Goal: Information Seeking & Learning: Learn about a topic

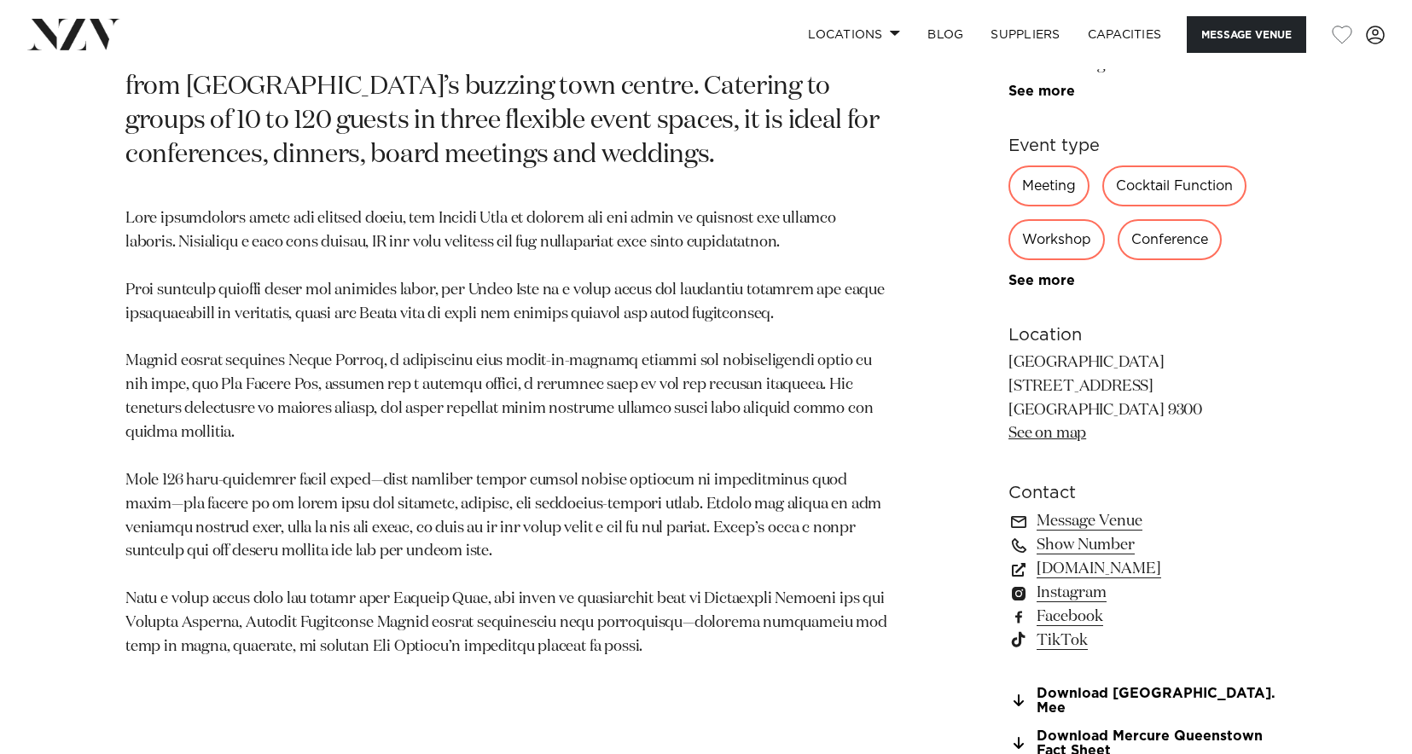
scroll to position [1621, 0]
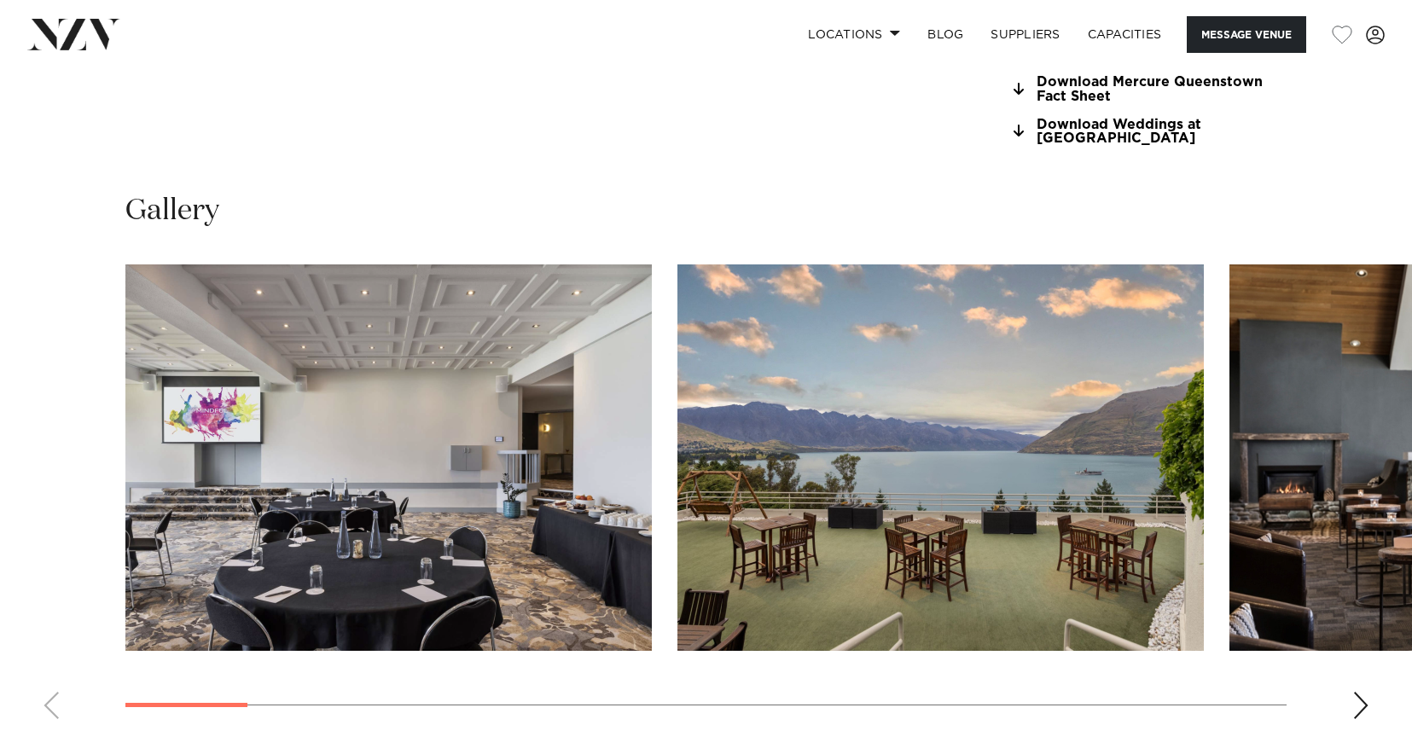
click at [546, 498] on img "1 / 20" at bounding box center [388, 458] width 527 height 387
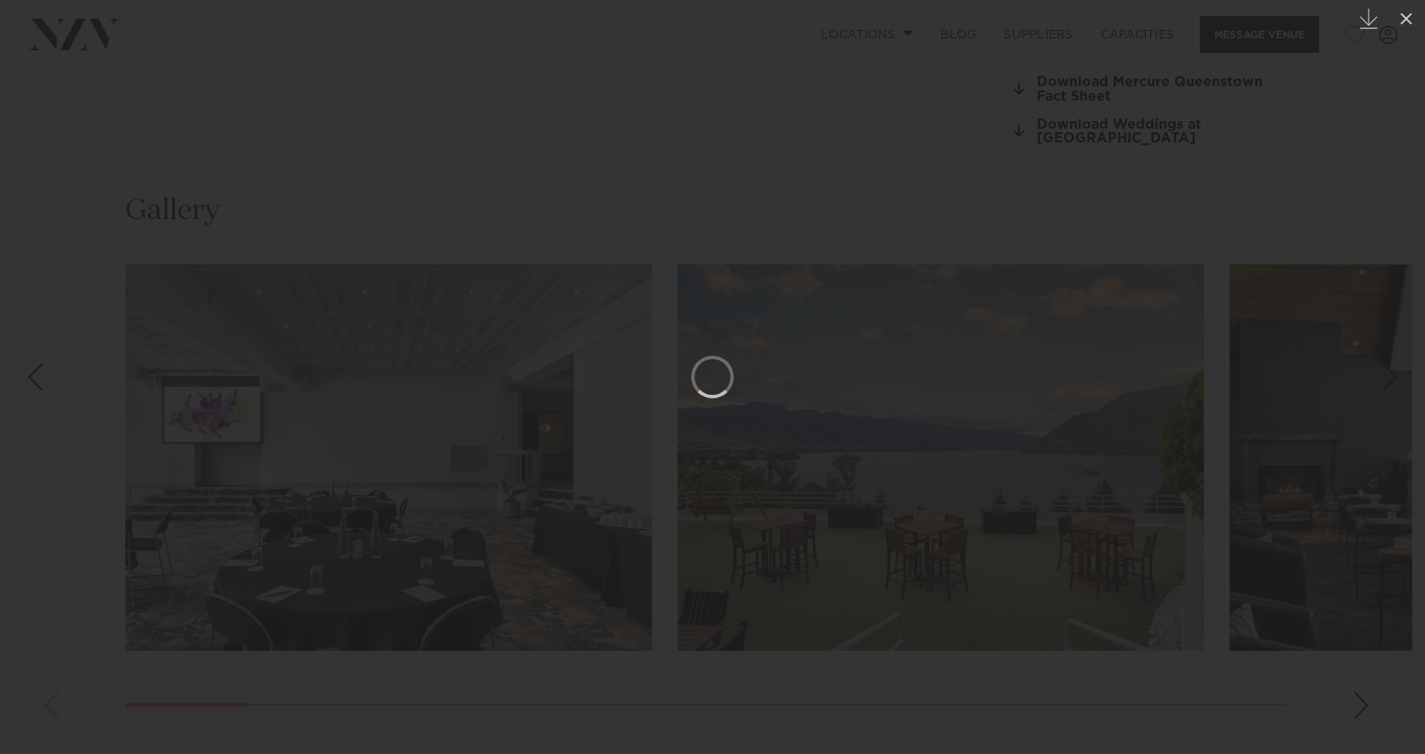
click at [1266, 158] on div at bounding box center [712, 377] width 1425 height 754
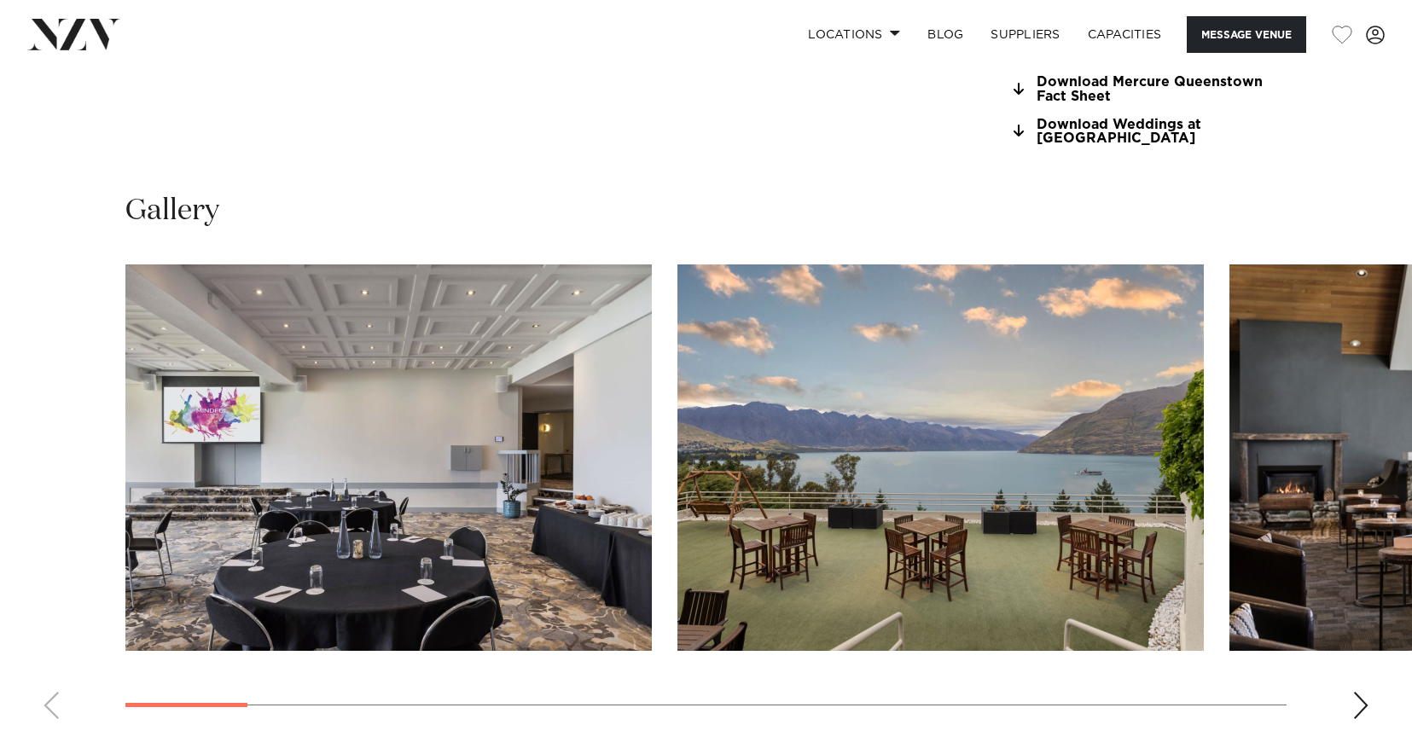
click at [1362, 707] on div "Next slide" at bounding box center [1361, 705] width 17 height 27
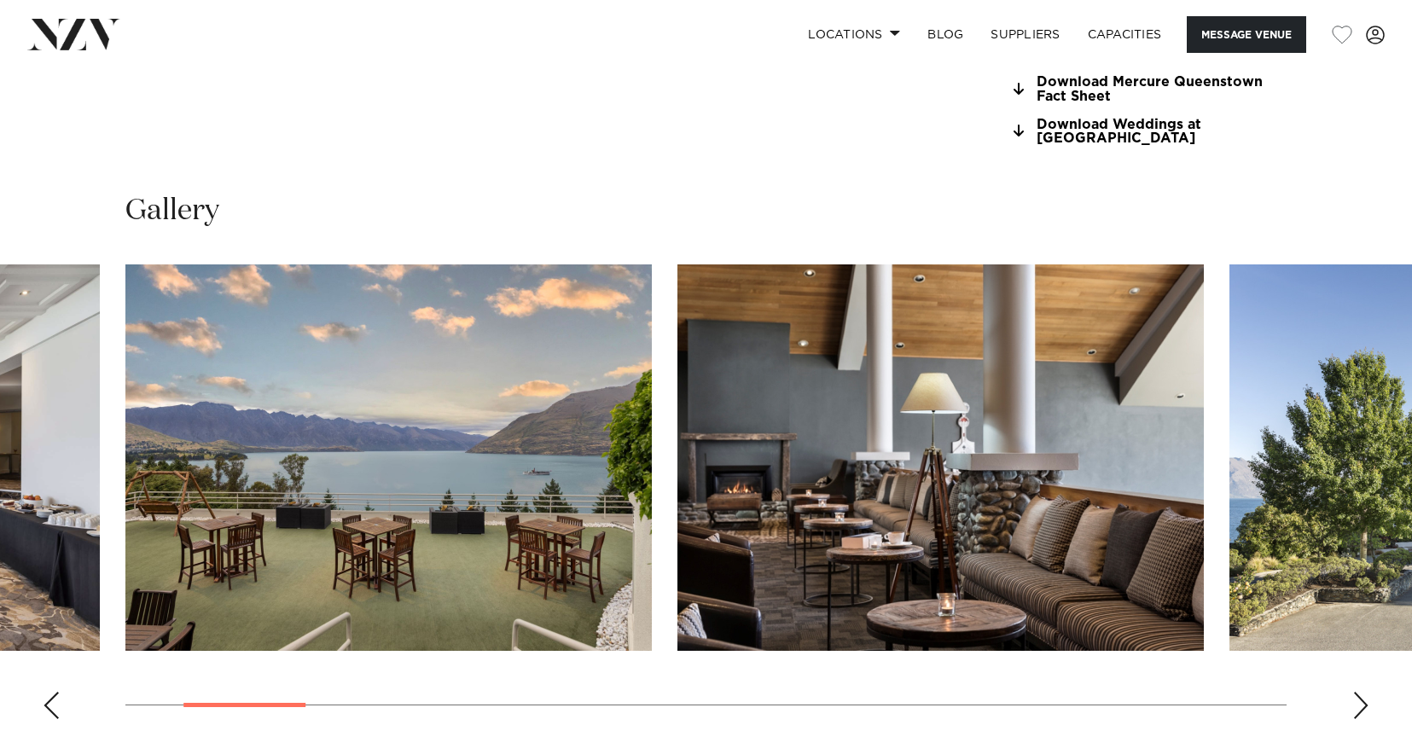
click at [1362, 707] on div "Next slide" at bounding box center [1361, 705] width 17 height 27
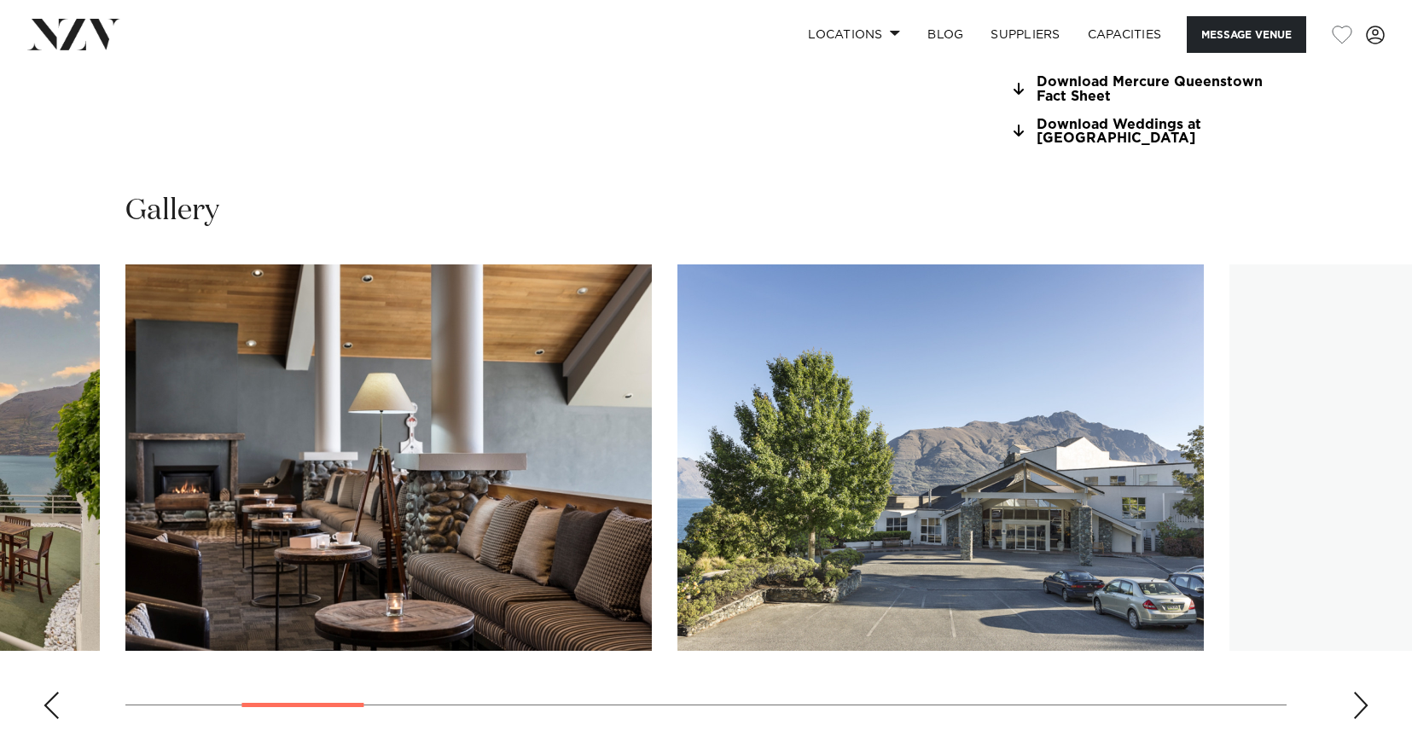
click at [1362, 706] on div "Next slide" at bounding box center [1361, 705] width 17 height 27
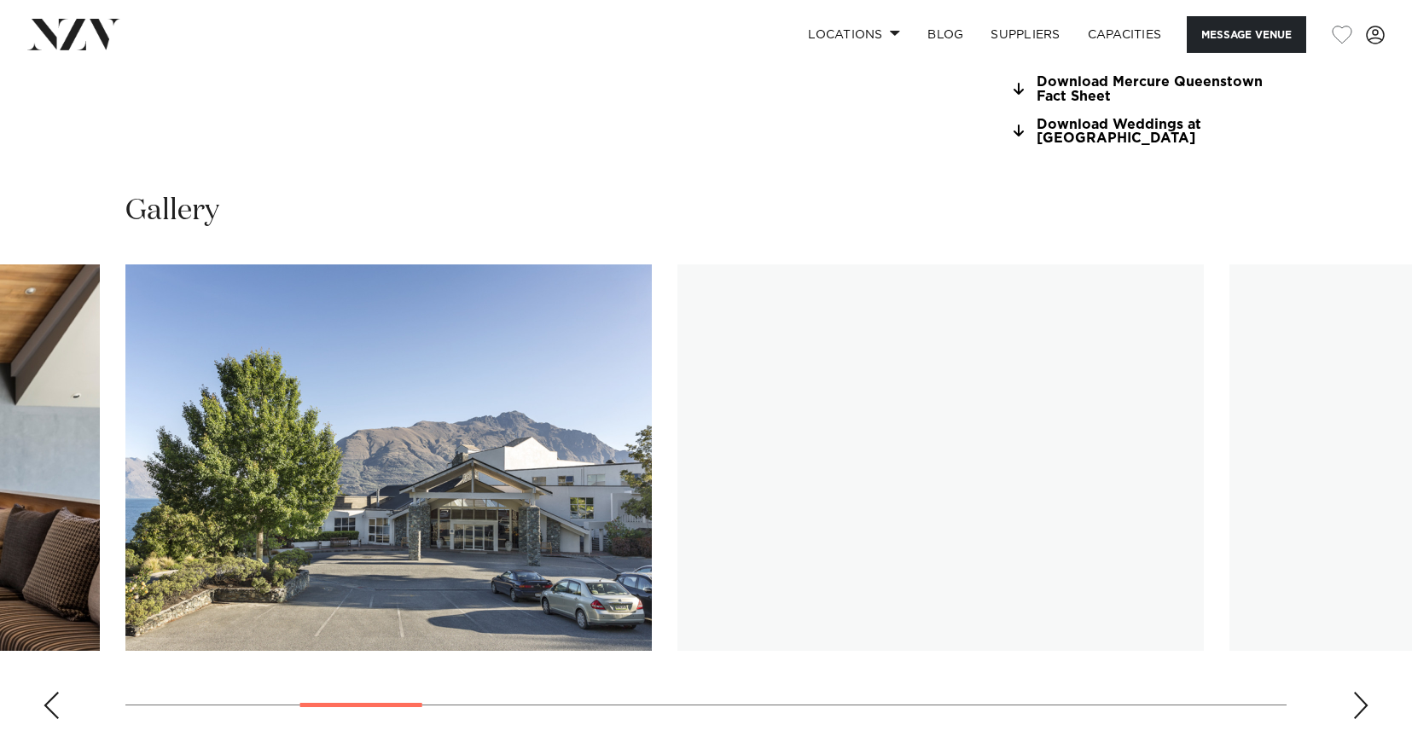
click at [1362, 706] on div "Next slide" at bounding box center [1361, 705] width 17 height 27
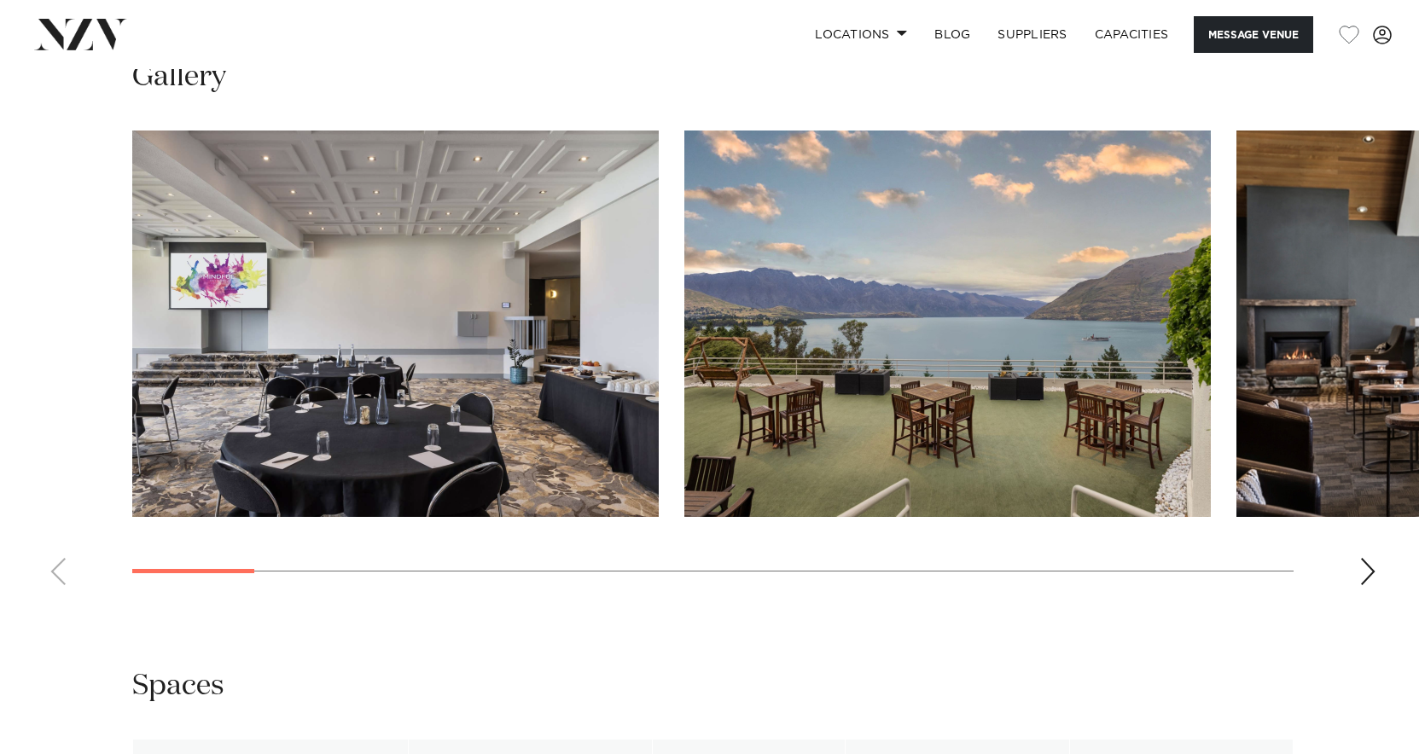
scroll to position [1877, 0]
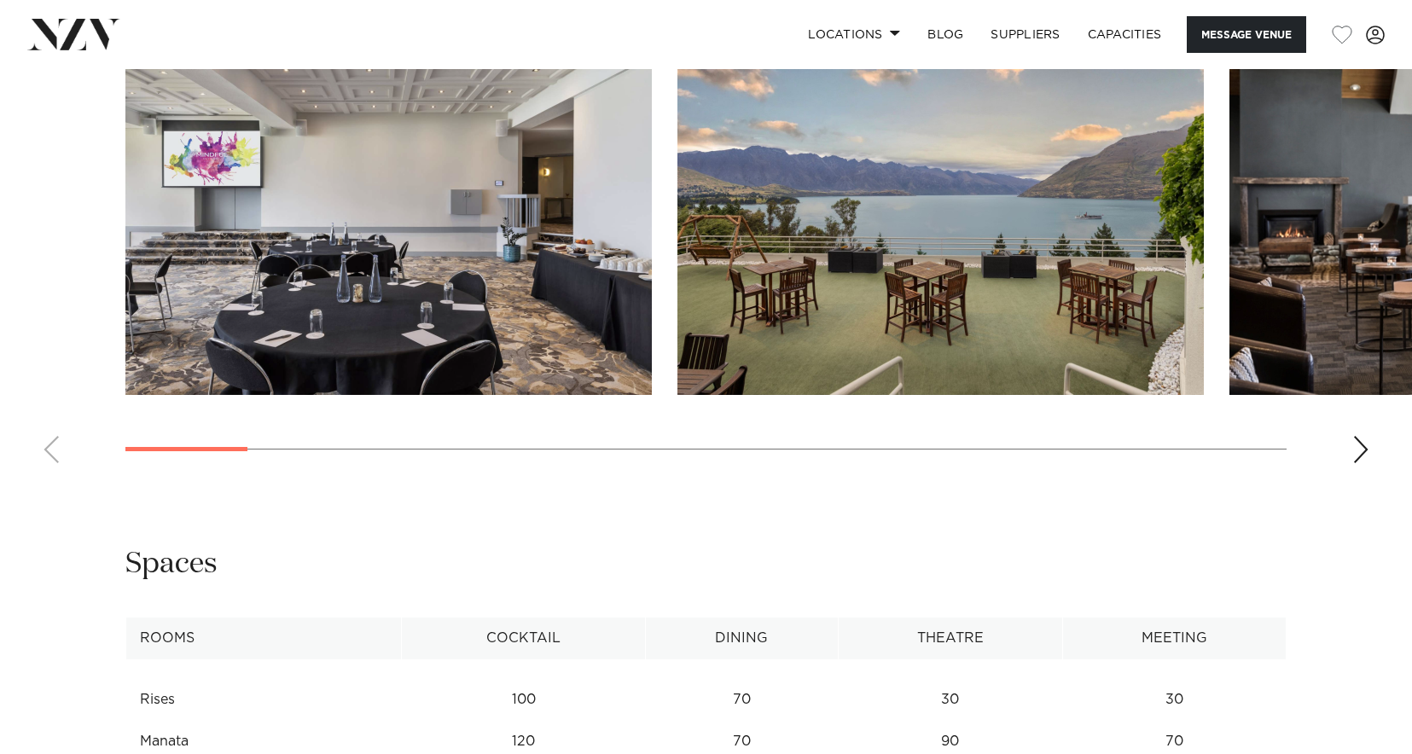
click at [1357, 453] on div "Next slide" at bounding box center [1361, 449] width 17 height 27
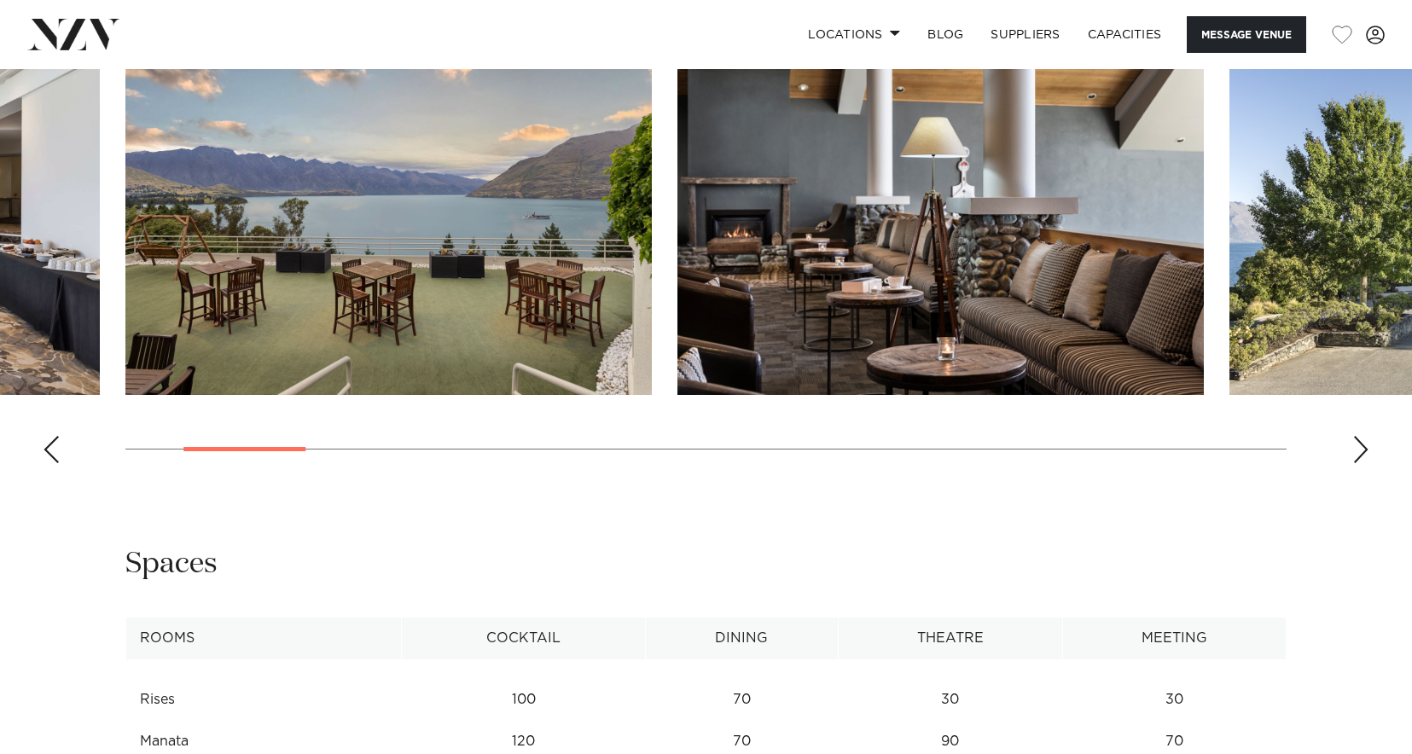
click at [1357, 453] on div "Next slide" at bounding box center [1361, 449] width 17 height 27
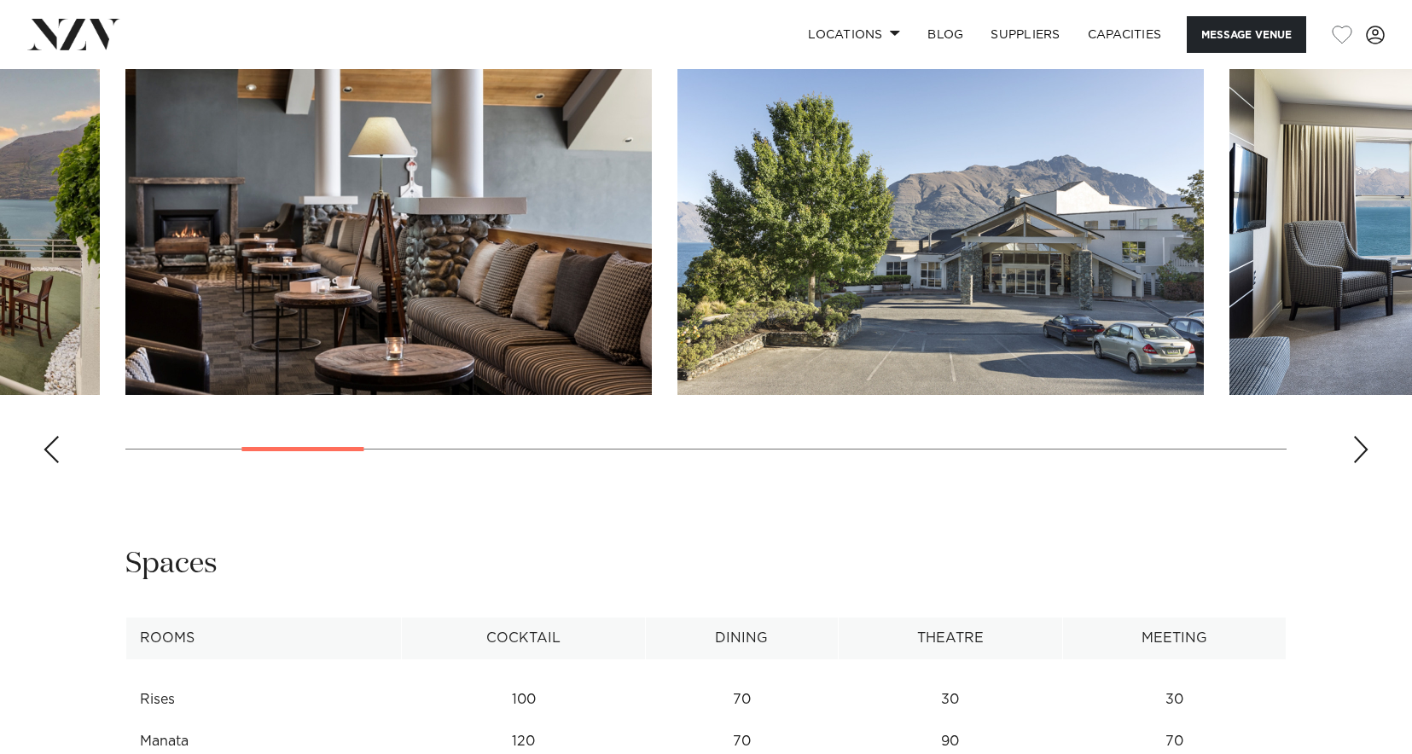
click at [1357, 453] on div "Next slide" at bounding box center [1361, 449] width 17 height 27
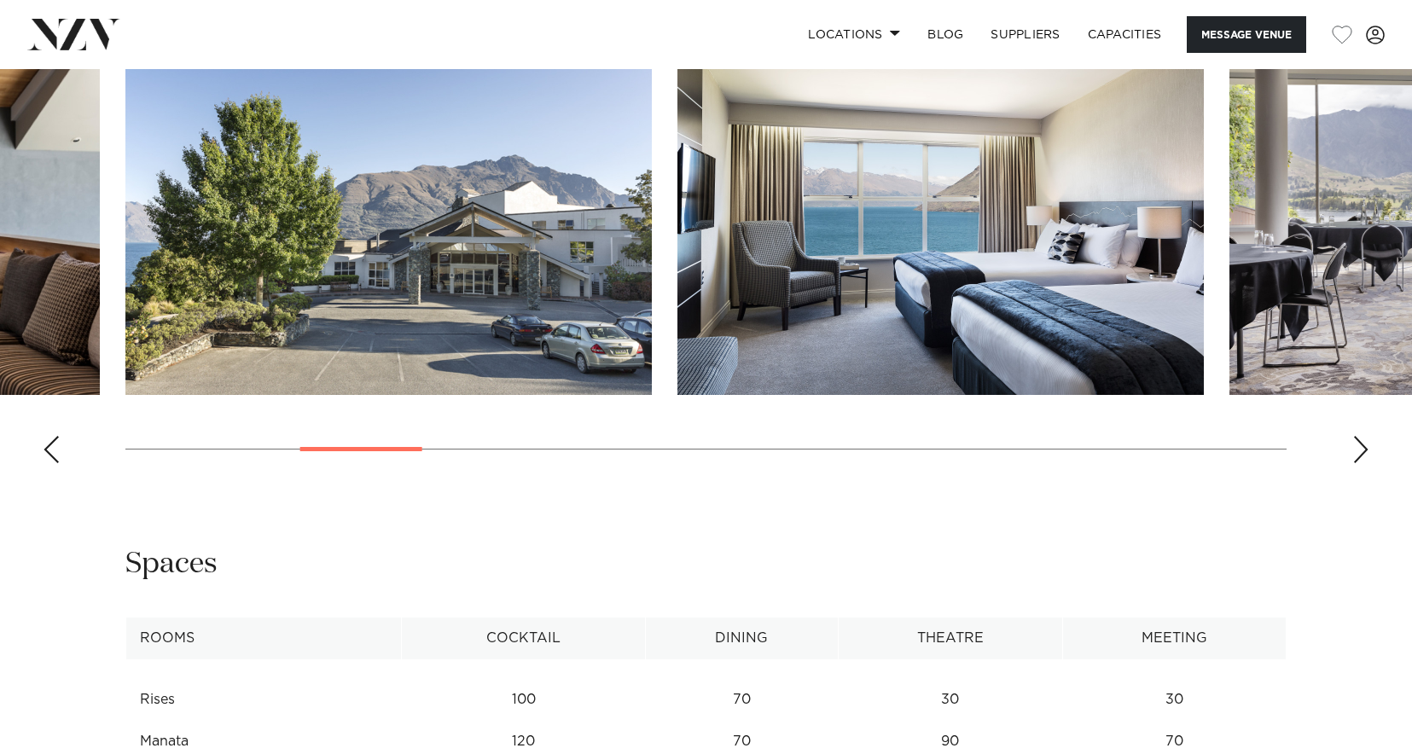
click at [1357, 453] on div "Next slide" at bounding box center [1361, 449] width 17 height 27
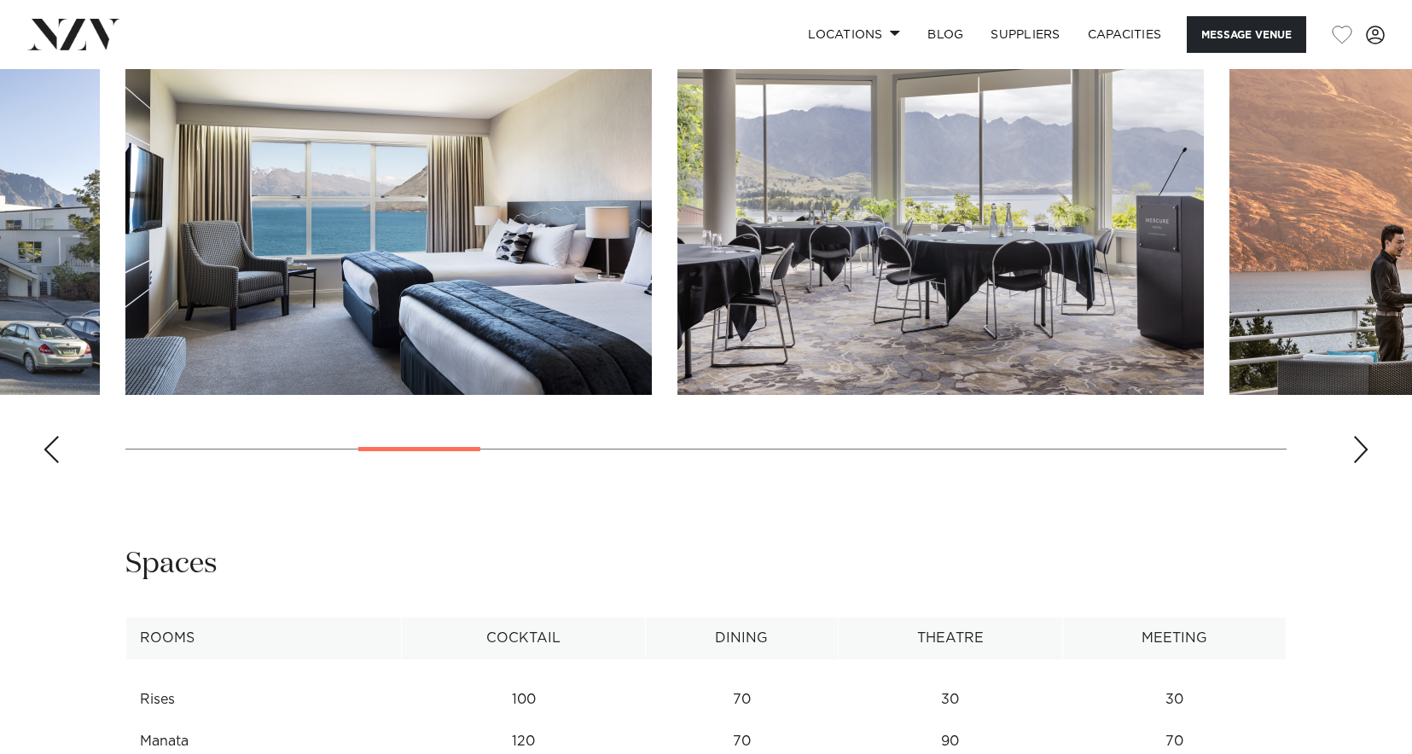
click at [1357, 453] on div "Next slide" at bounding box center [1361, 449] width 17 height 27
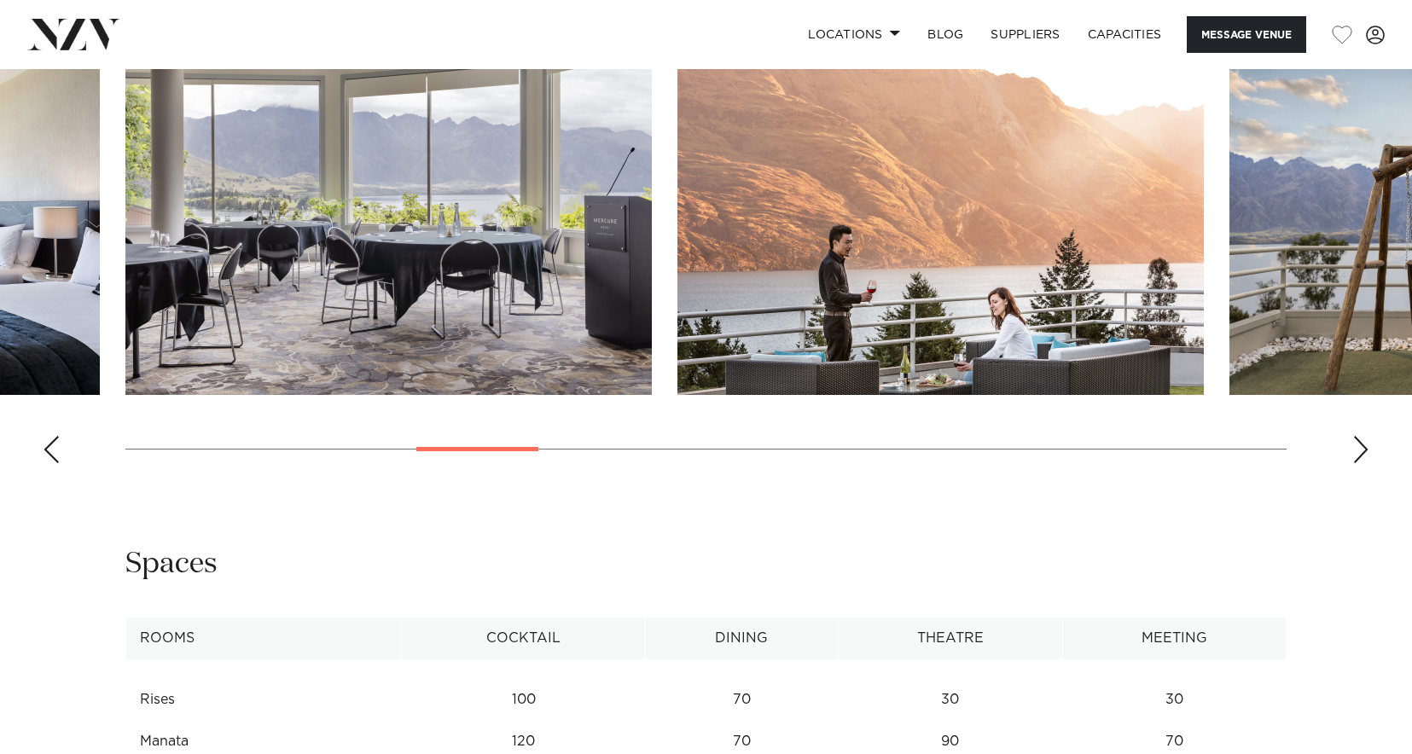
click at [479, 259] on img "6 / 20" at bounding box center [388, 202] width 527 height 387
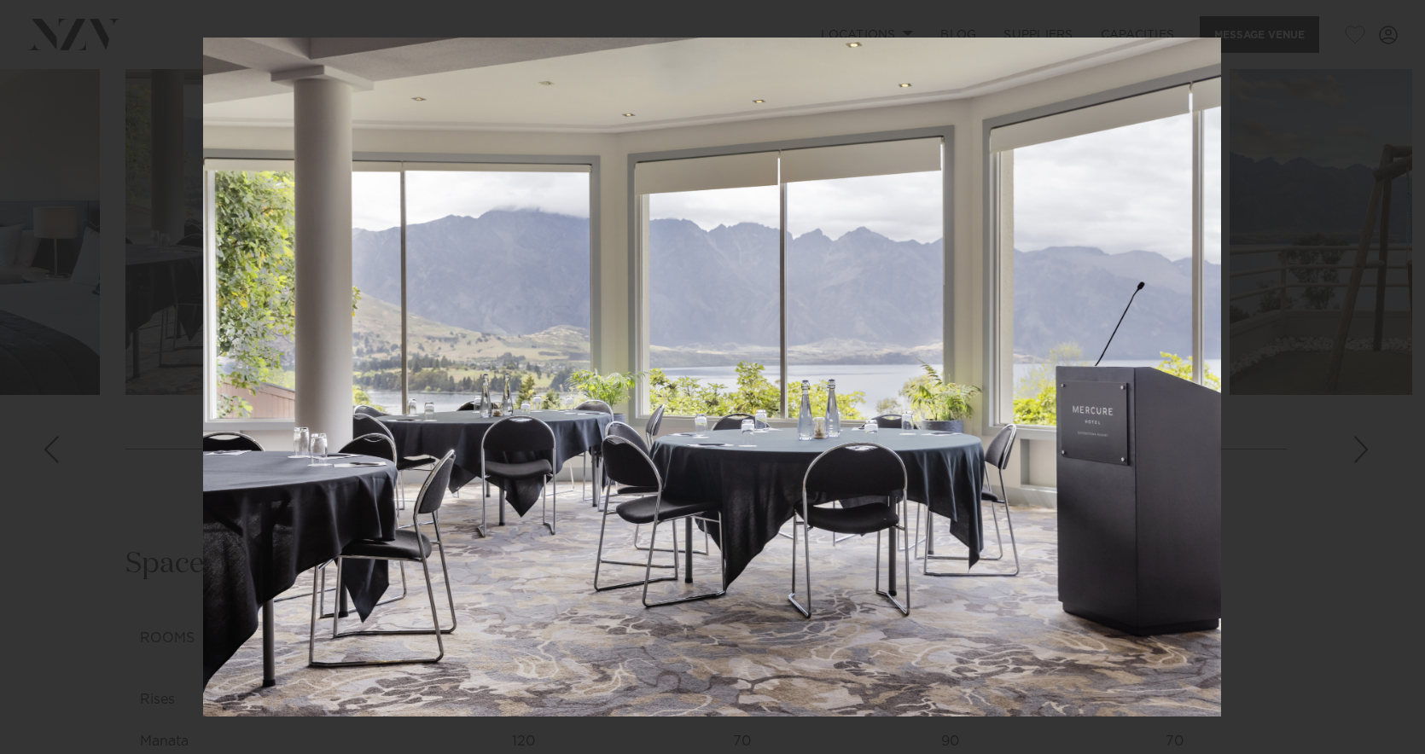
click at [855, 253] on img at bounding box center [712, 377] width 1018 height 679
